Goal: Navigation & Orientation: Understand site structure

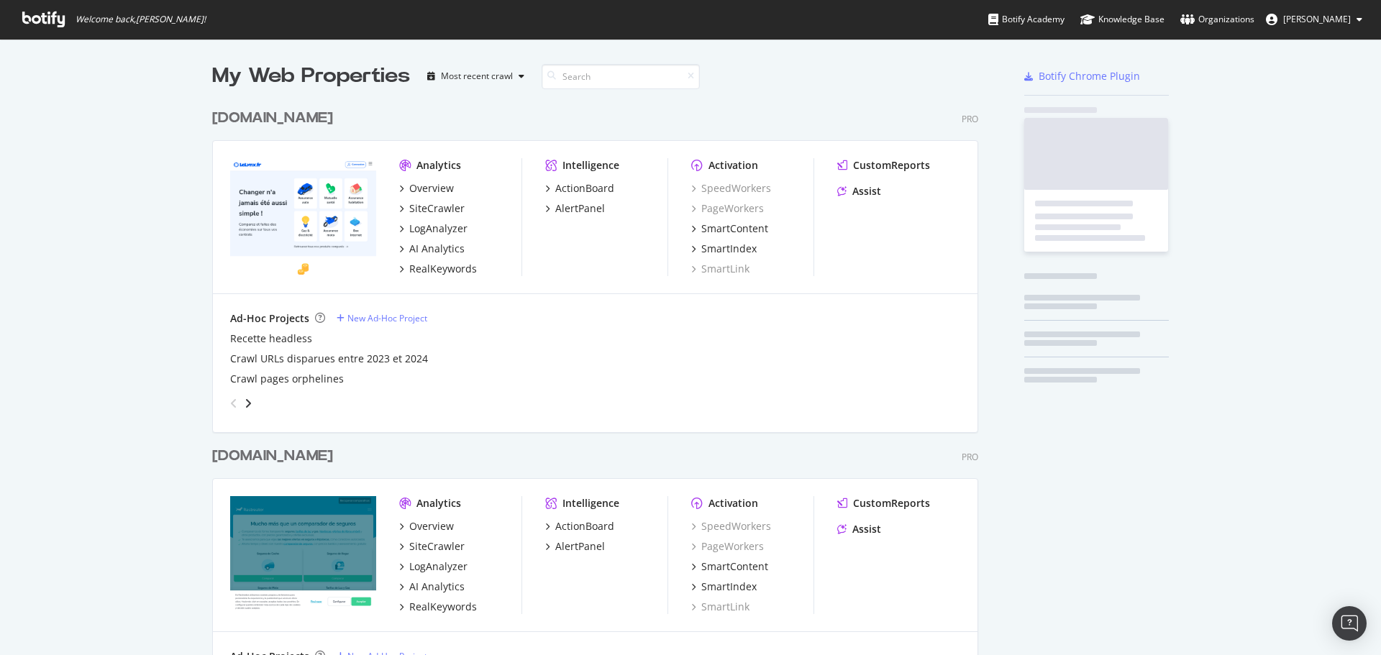
scroll to position [1779, 767]
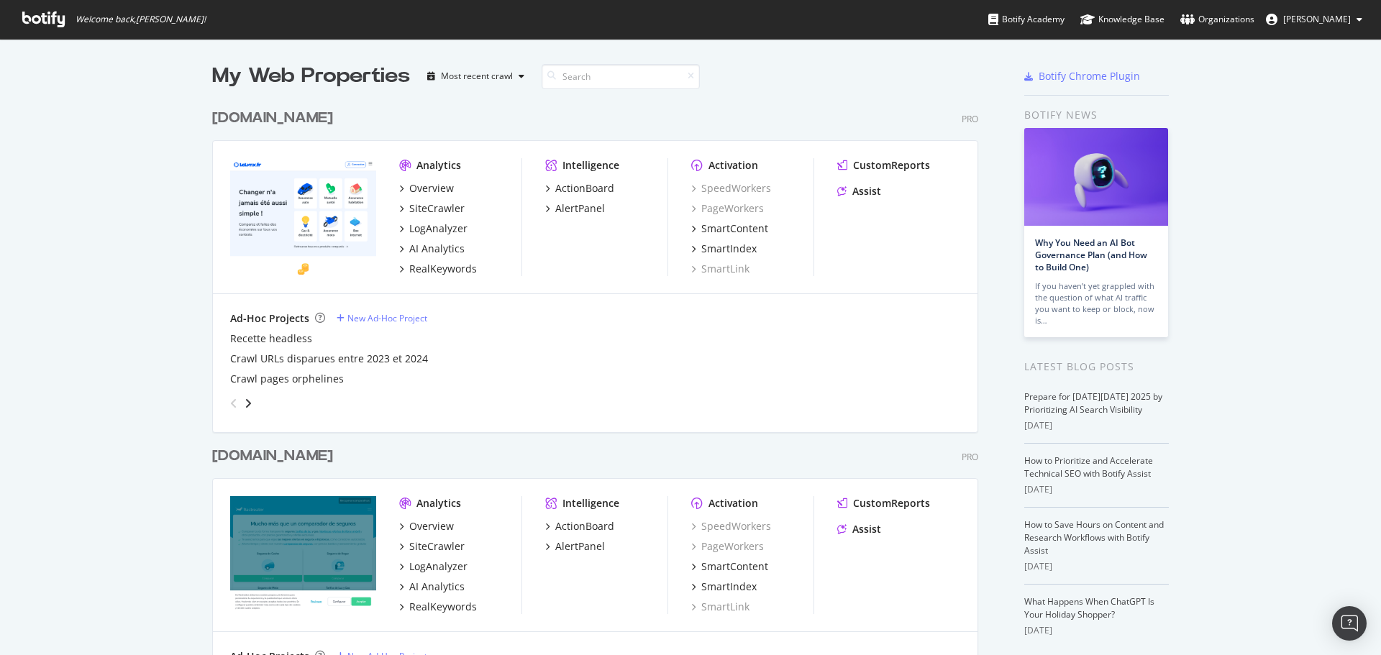
click at [57, 22] on icon at bounding box center [43, 20] width 42 height 16
